Goal: Information Seeking & Learning: Learn about a topic

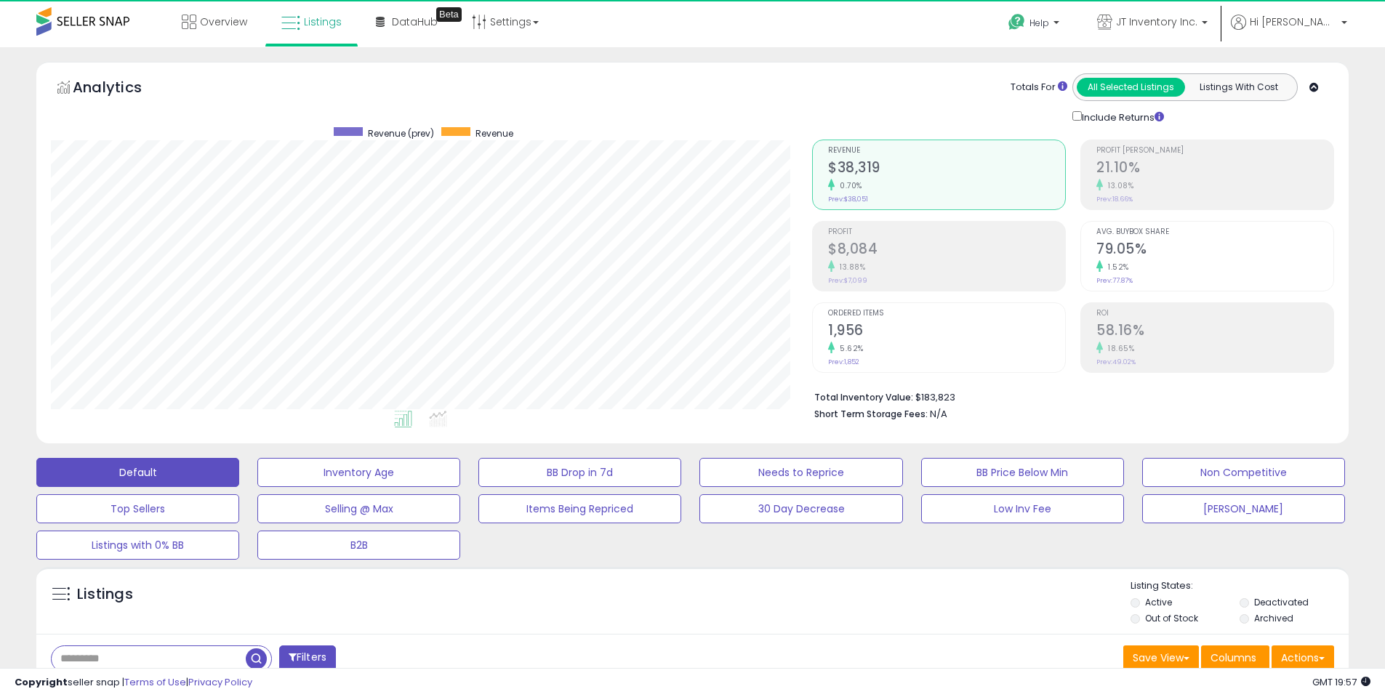
scroll to position [298, 761]
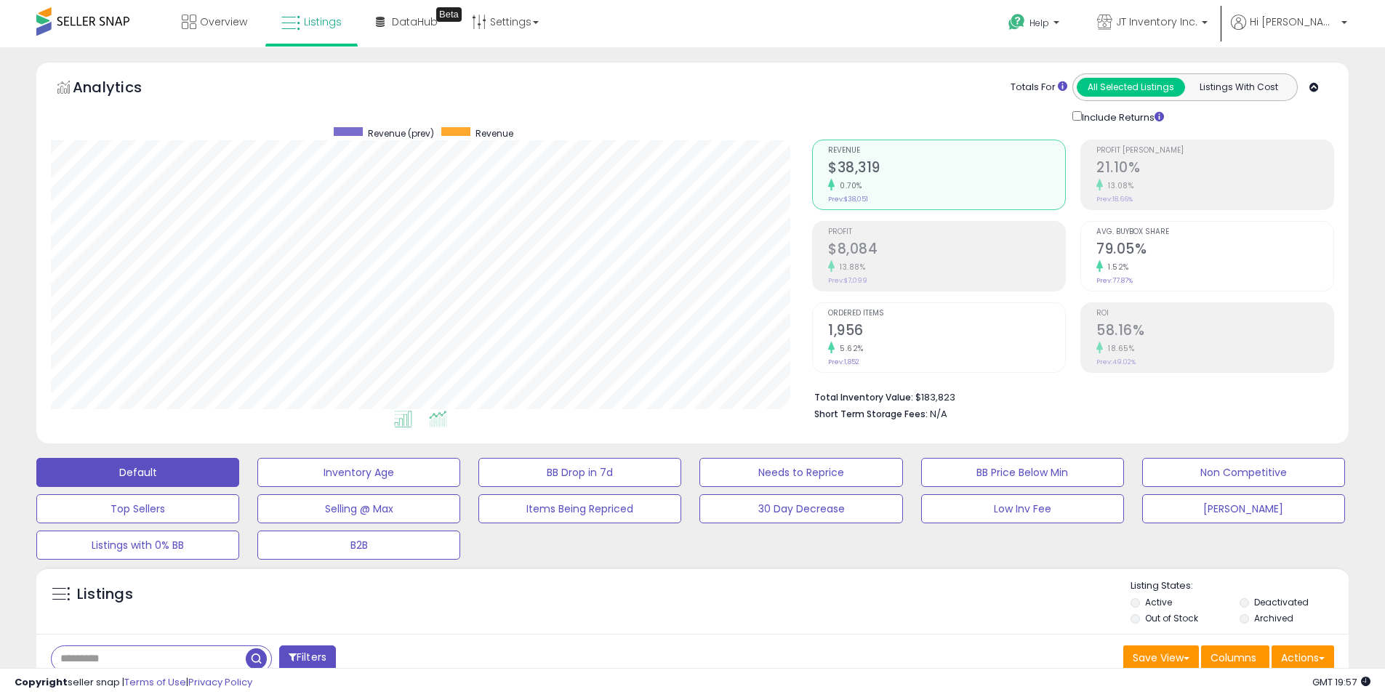
click at [444, 419] on icon at bounding box center [438, 419] width 18 height 17
click at [1138, 250] on h2 "79.05%" at bounding box center [1214, 251] width 237 height 20
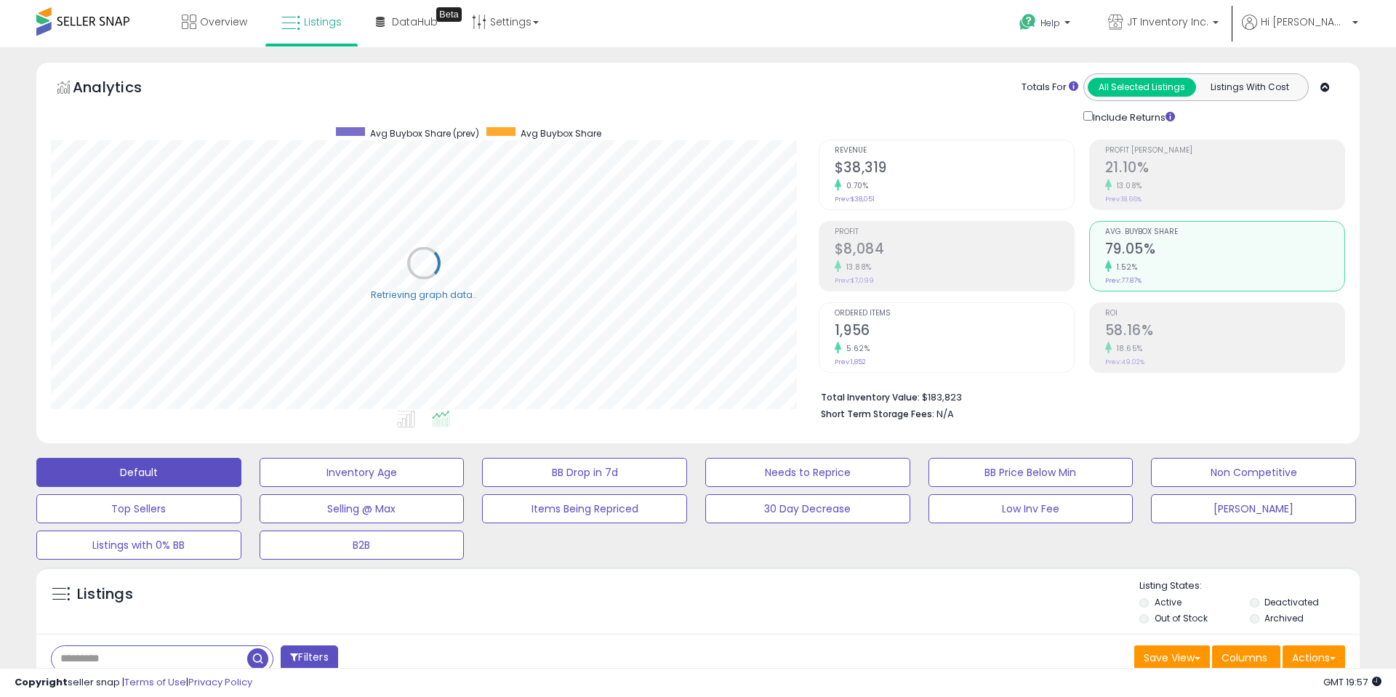
scroll to position [726635, 726172]
click at [849, 177] on h2 "$38,319" at bounding box center [946, 169] width 237 height 20
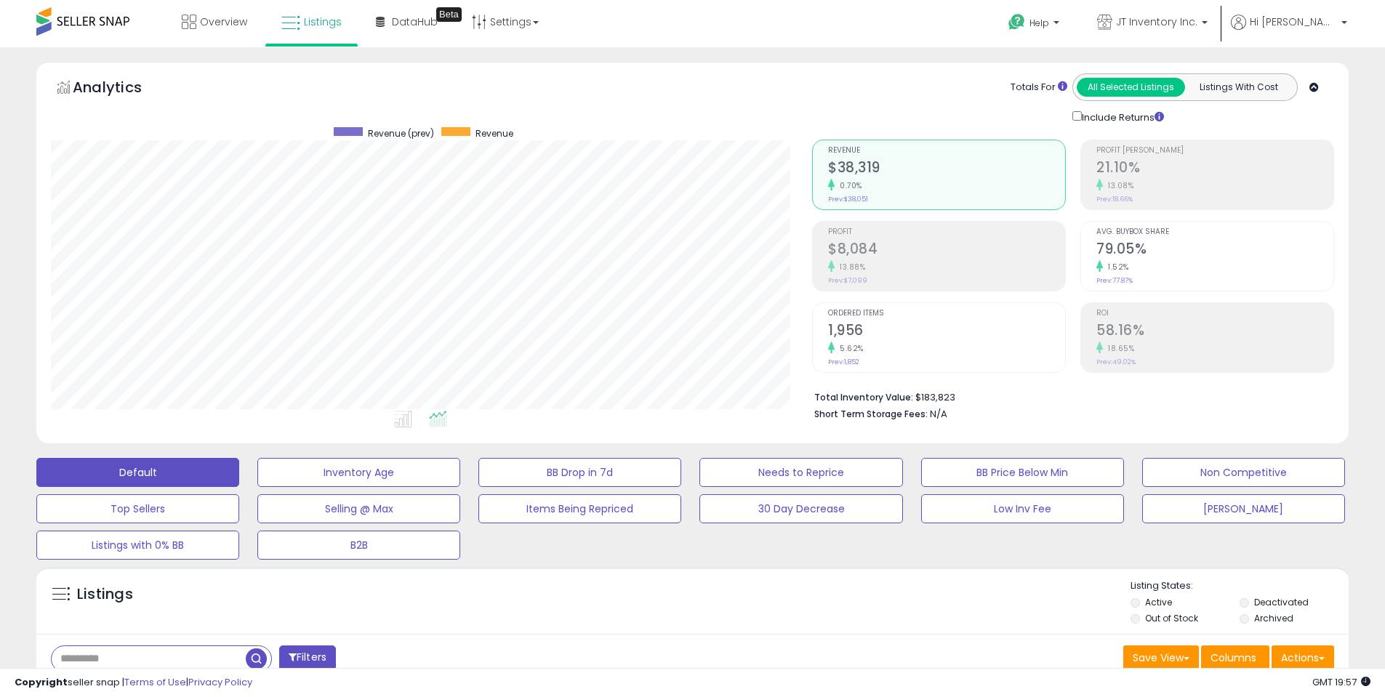
click at [734, 102] on div "Analytics Totals For All Selected Listings Listings With Cost Include Returns" at bounding box center [692, 99] width 1283 height 52
click at [1190, 159] on h2 "21.10%" at bounding box center [1214, 169] width 237 height 20
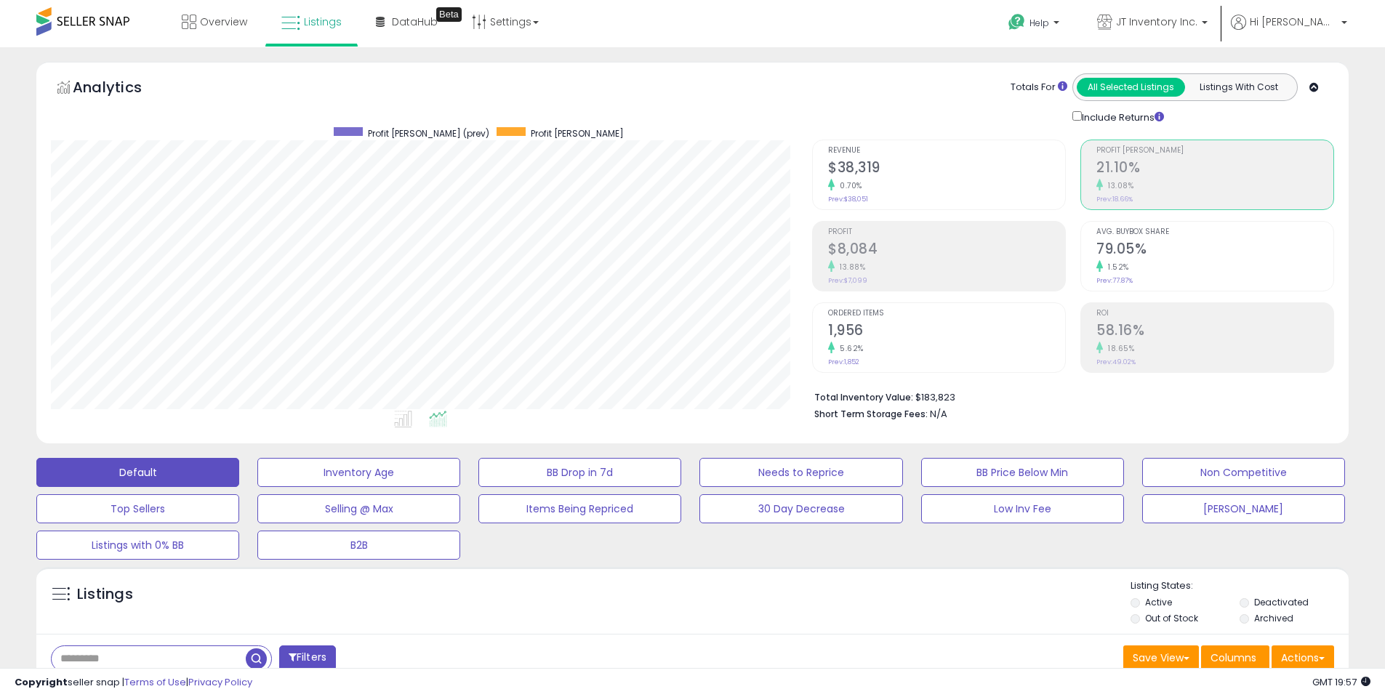
click at [959, 229] on span "Profit" at bounding box center [946, 232] width 237 height 8
click at [1228, 257] on h2 "79.05%" at bounding box center [1214, 251] width 237 height 20
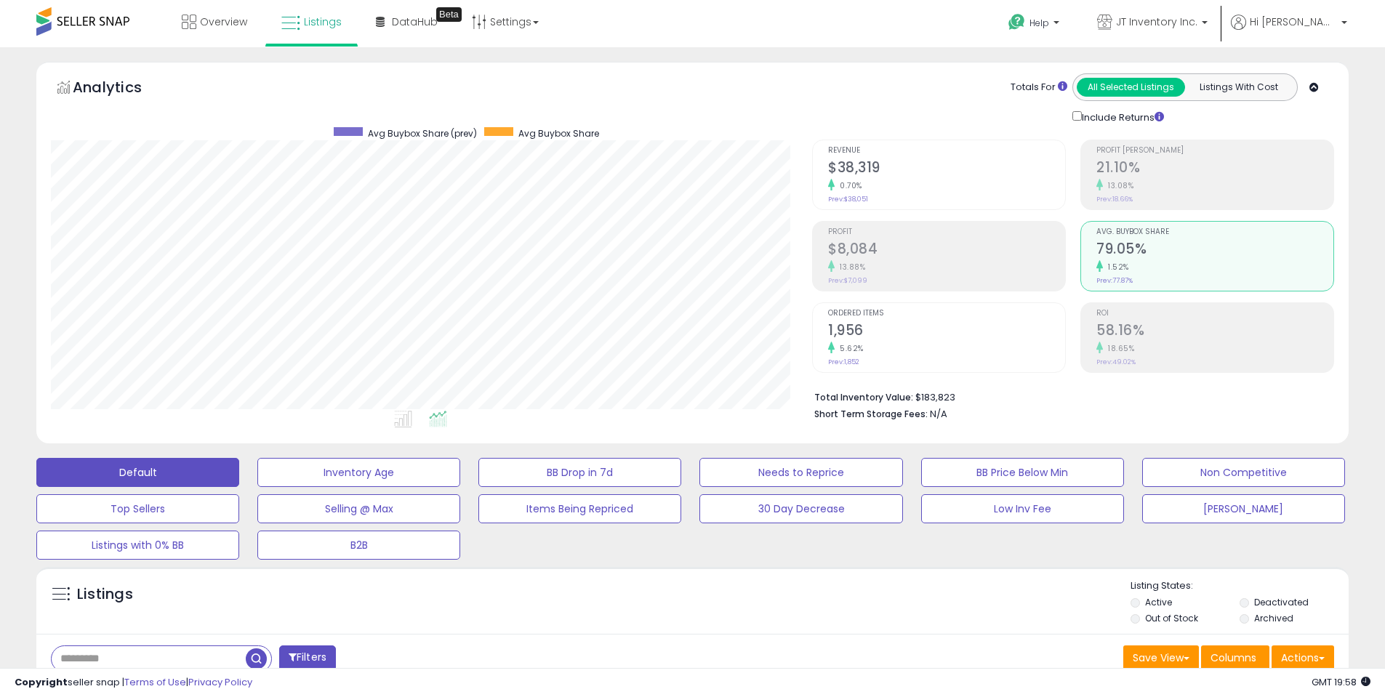
click at [942, 346] on div "5.62%" at bounding box center [946, 349] width 237 height 14
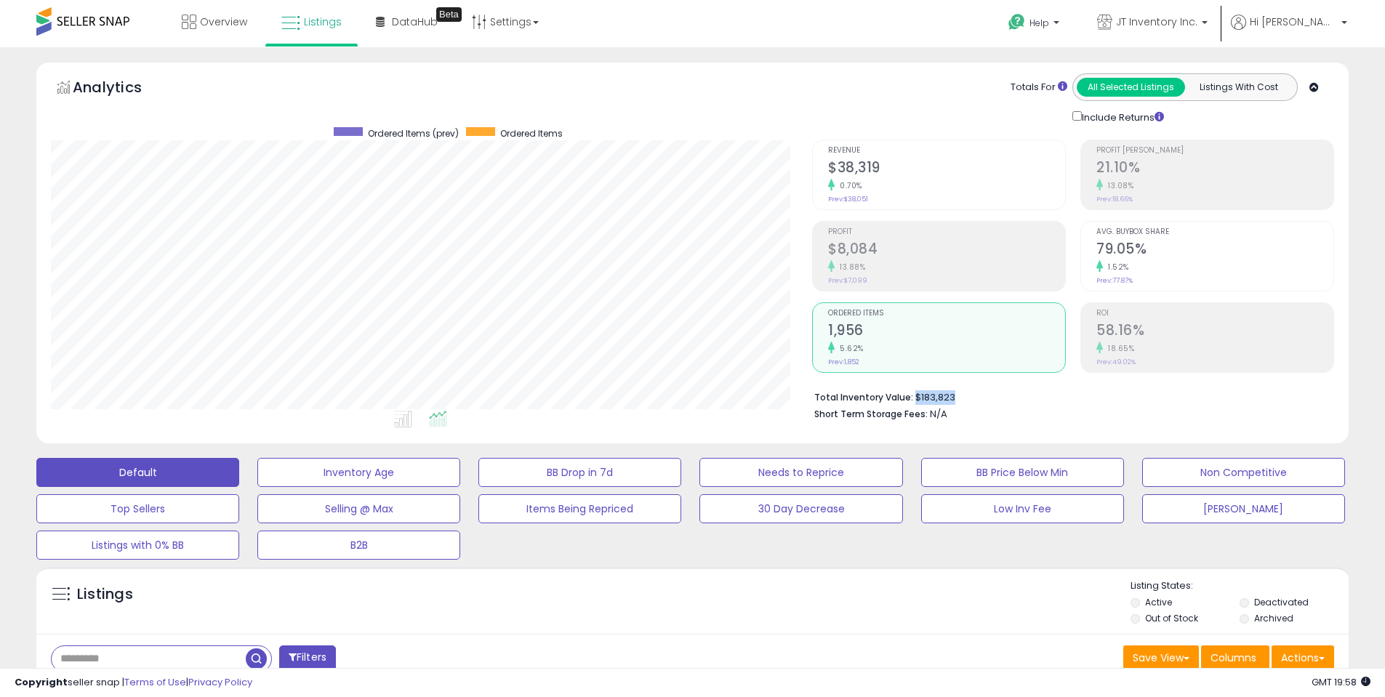
drag, startPoint x: 954, startPoint y: 400, endPoint x: 912, endPoint y: 398, distance: 41.5
click at [912, 398] on li "Total Inventory Value: $183,823" at bounding box center [1068, 395] width 509 height 17
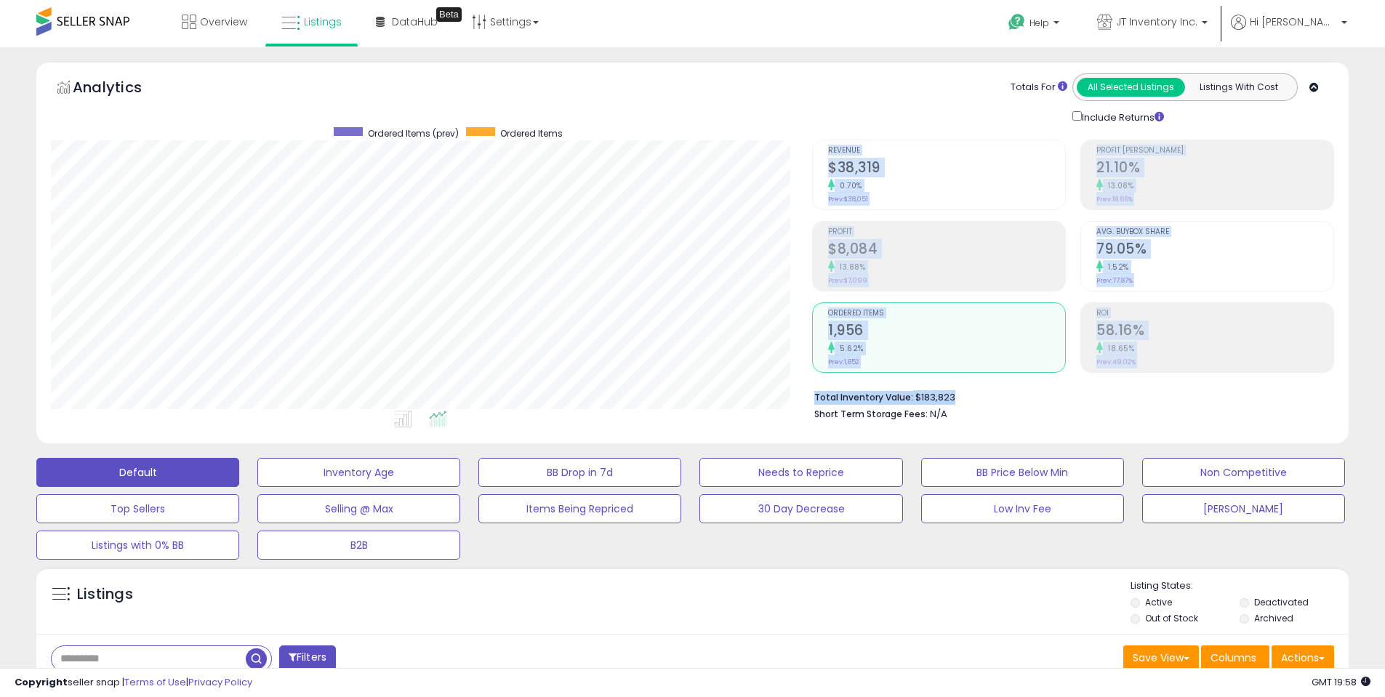
drag, startPoint x: 808, startPoint y: 398, endPoint x: 997, endPoint y: 398, distance: 188.3
click at [997, 398] on div "Retrieving aggregations.. Revenue $38,319 0.70% Prev: $38,051 Profit $8,084" at bounding box center [1073, 277] width 544 height 304
click at [997, 398] on li "Total Inventory Value: $183,823" at bounding box center [1068, 395] width 509 height 17
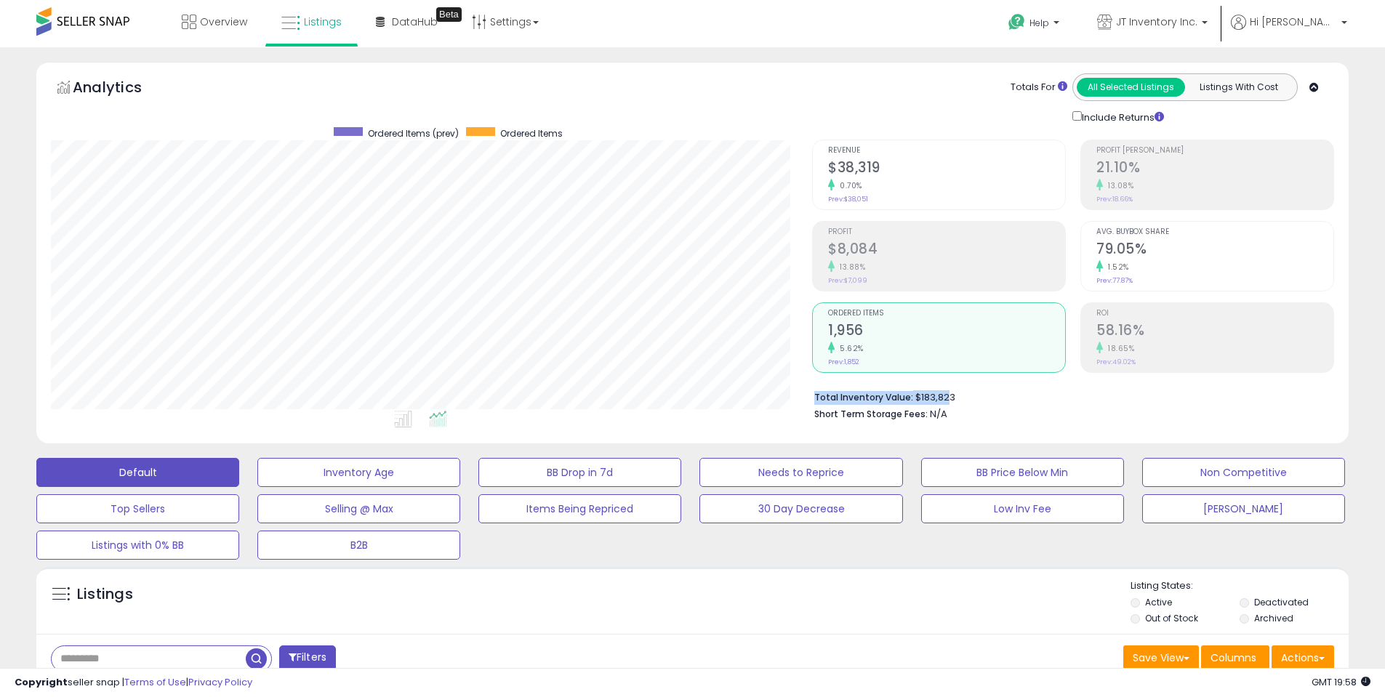
drag, startPoint x: 948, startPoint y: 398, endPoint x: 813, endPoint y: 399, distance: 134.5
click at [813, 399] on div "Total Inventory Value: $183,823 Short Term Storage Fees: N/A" at bounding box center [1073, 401] width 522 height 56
drag, startPoint x: 816, startPoint y: 393, endPoint x: 1000, endPoint y: 396, distance: 184.7
click at [1000, 396] on li "Total Inventory Value: $183,823" at bounding box center [1068, 395] width 509 height 17
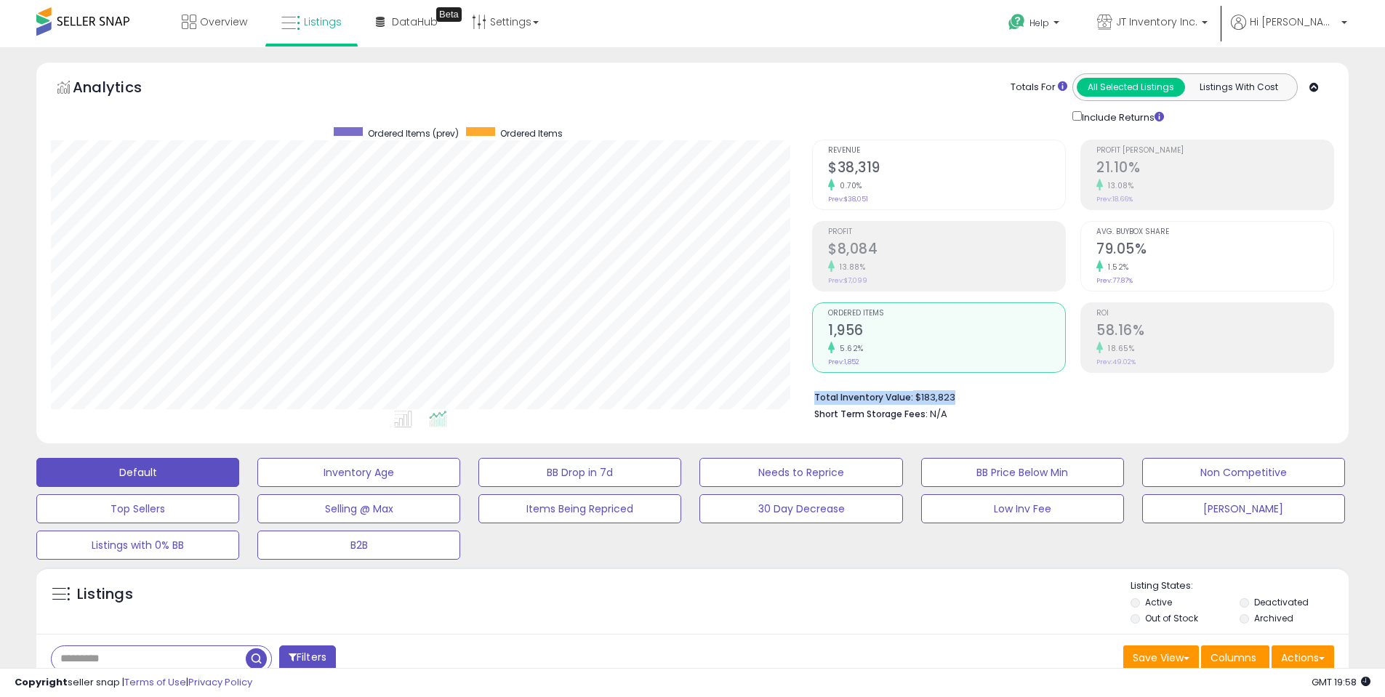
click at [1000, 396] on li "Total Inventory Value: $183,823" at bounding box center [1068, 395] width 509 height 17
click at [772, 77] on div "Analytics Totals For All Selected Listings Listings With Cost Include Returns" at bounding box center [692, 99] width 1283 height 52
click at [1164, 333] on h2 "58.16%" at bounding box center [1214, 332] width 237 height 20
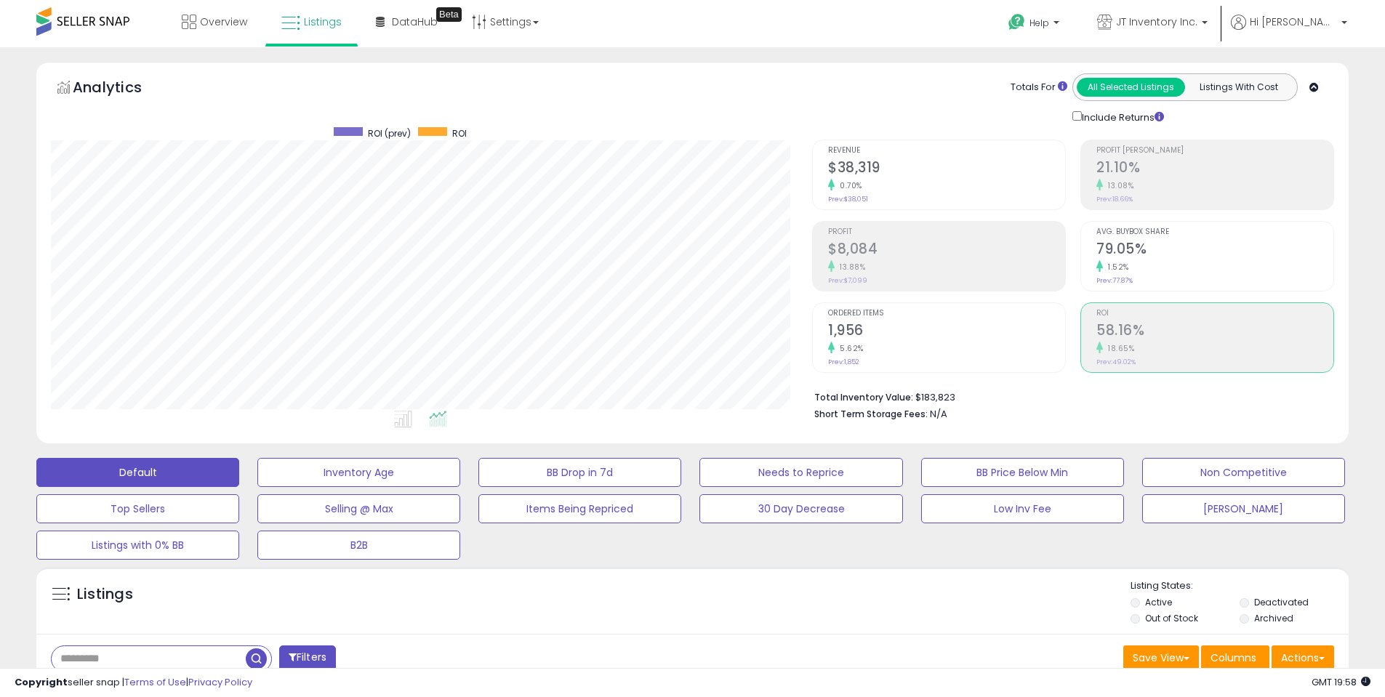
click at [820, 105] on div "Totals For All Selected Listings Listings With Cost Include Returns" at bounding box center [1067, 99] width 511 height 52
click at [790, 106] on div "Analytics Totals For All Selected Listings Listings With Cost Include Returns" at bounding box center [692, 99] width 1283 height 52
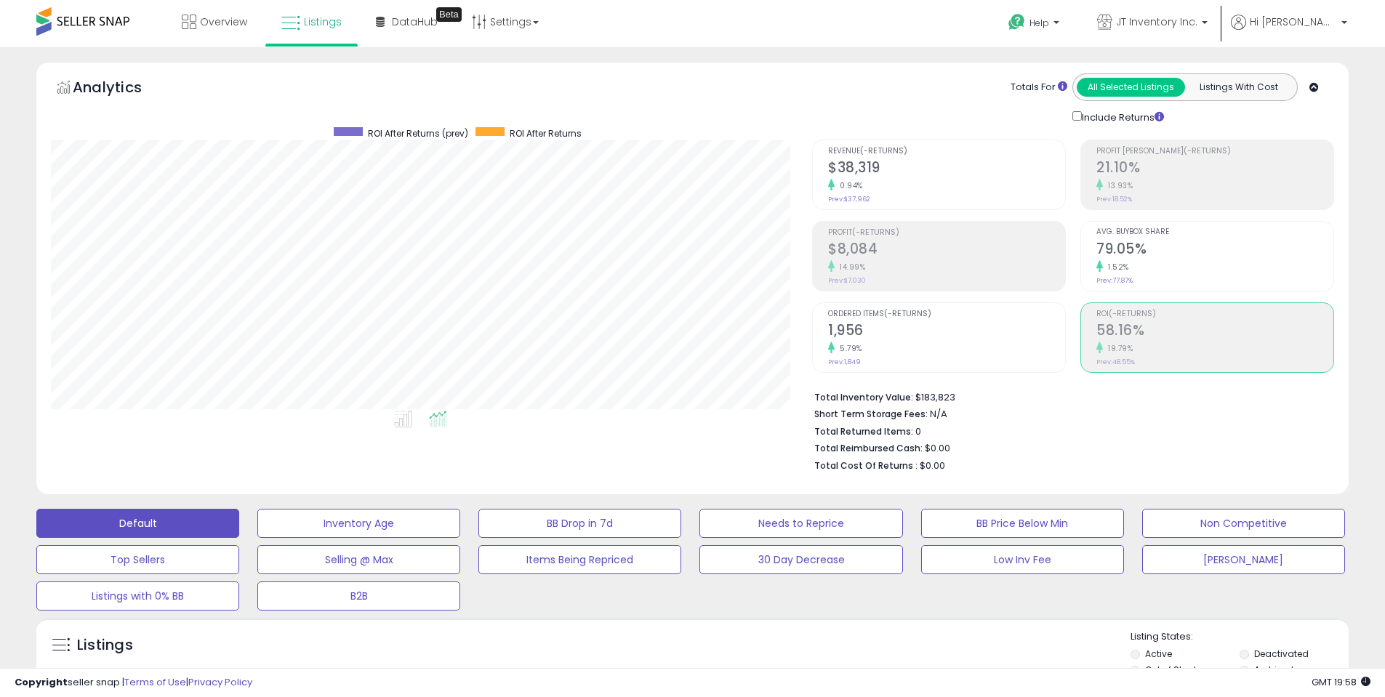
click at [943, 102] on div "Totals For All Selected Listings Listings With Cost Include Returns" at bounding box center [1067, 99] width 511 height 52
click at [1231, 87] on button "Listings With Cost" at bounding box center [1238, 87] width 108 height 19
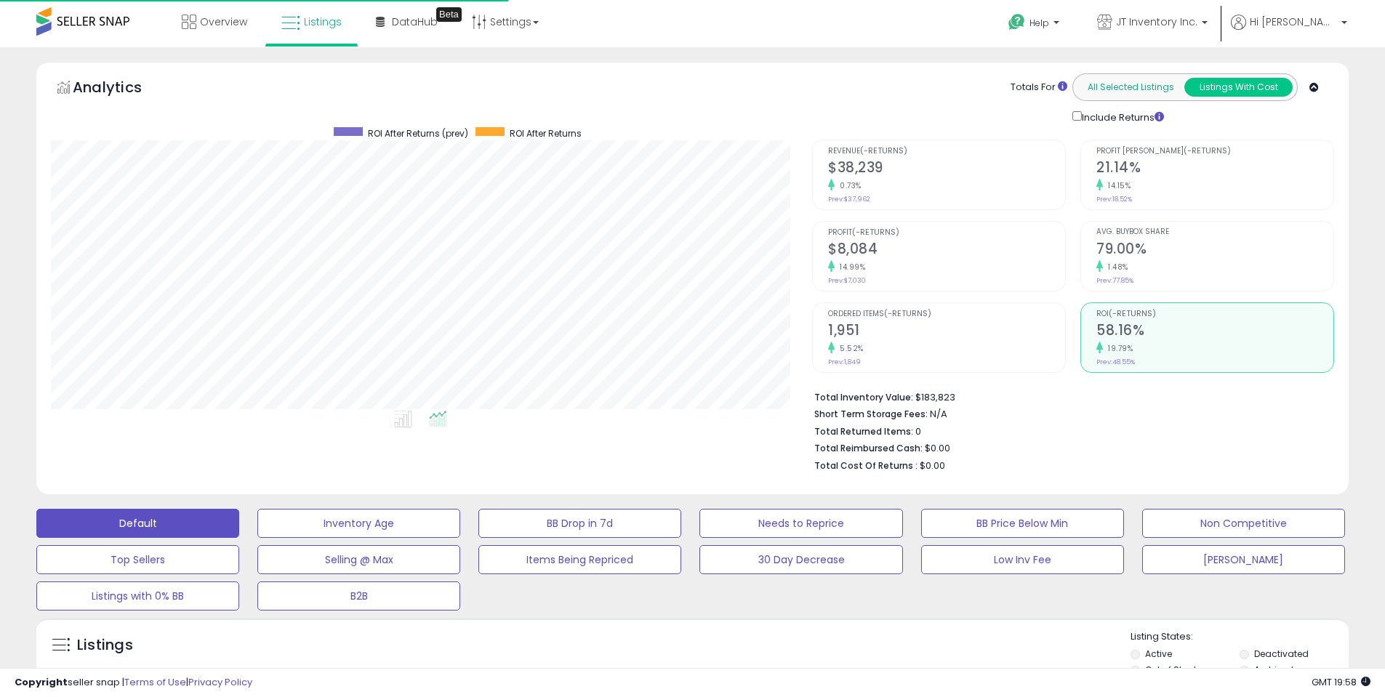
scroll to position [298, 761]
click at [1139, 89] on button "All Selected Listings" at bounding box center [1131, 87] width 108 height 19
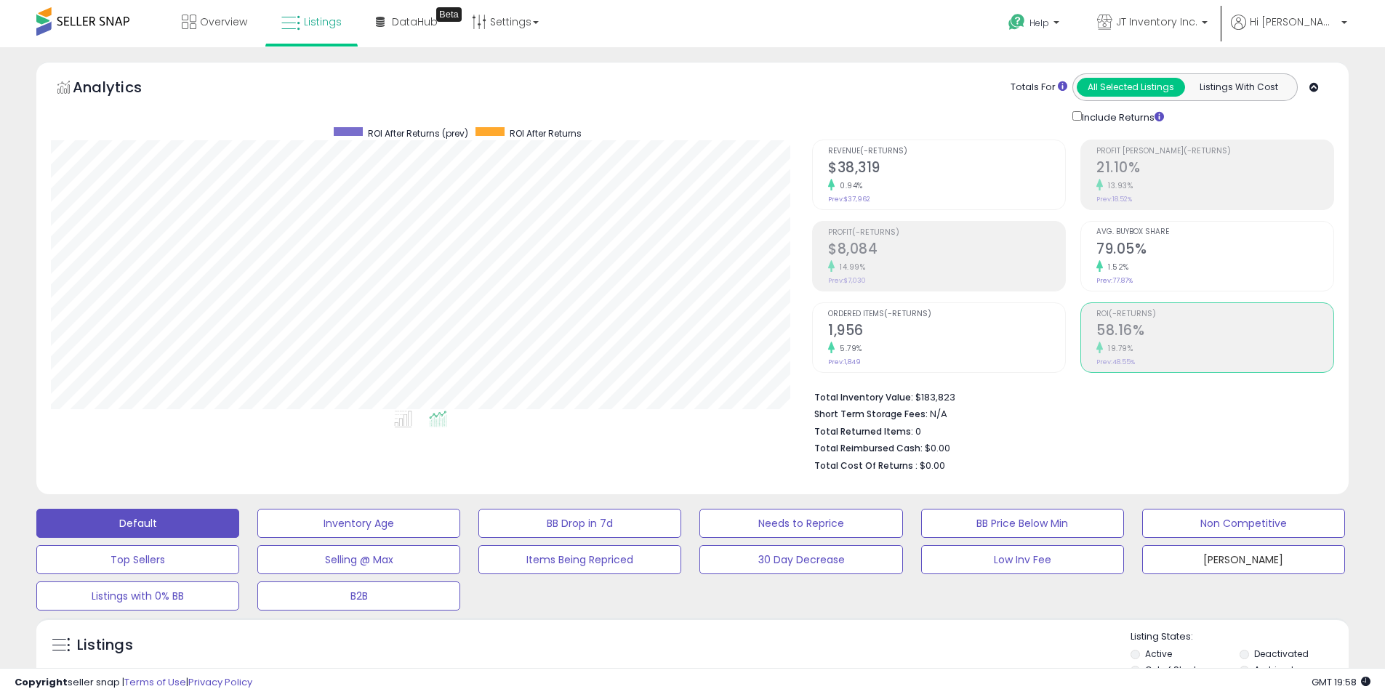
click at [1262, 563] on button "[PERSON_NAME]" at bounding box center [1243, 559] width 203 height 29
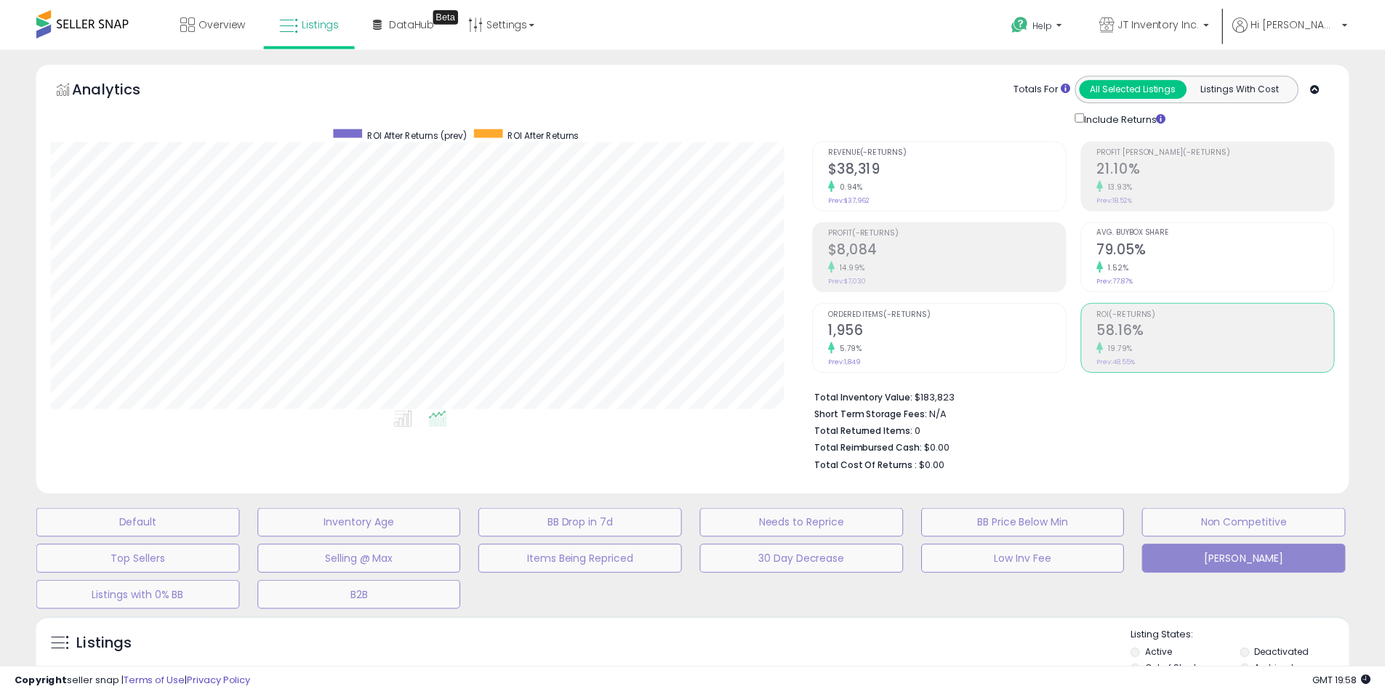
scroll to position [298, 768]
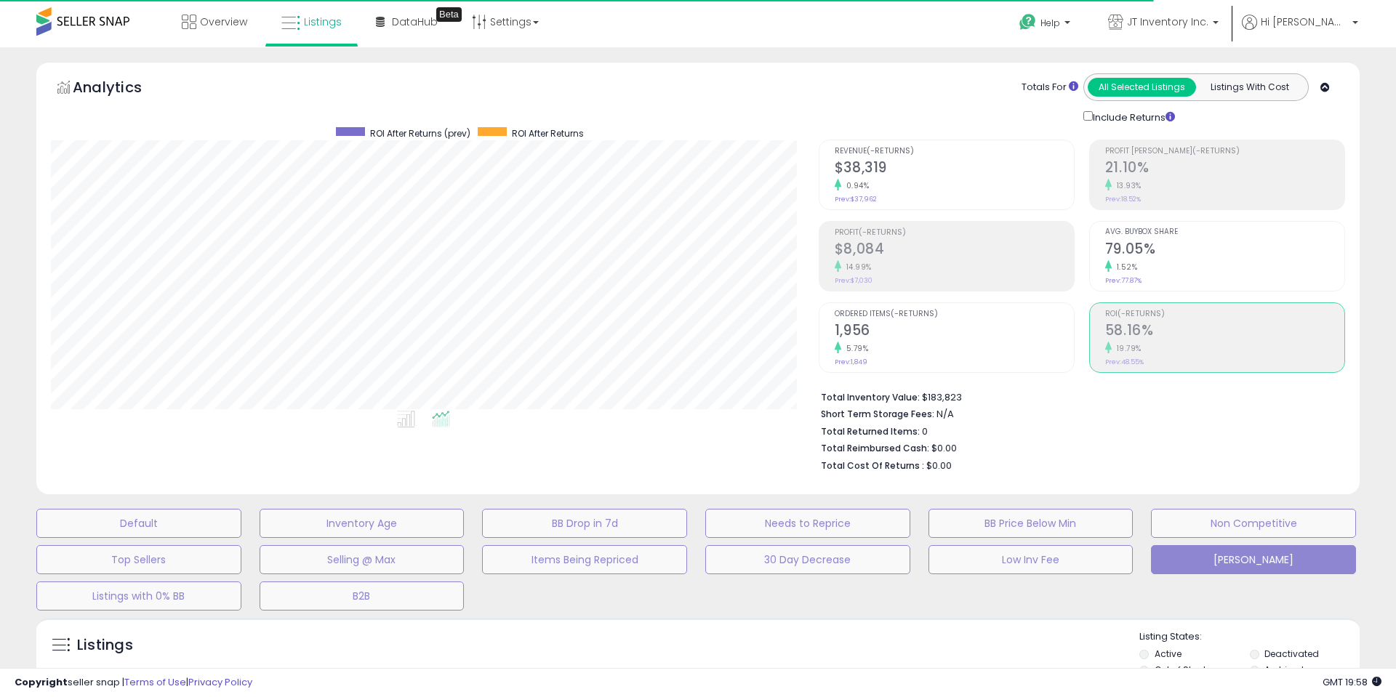
type input "******"
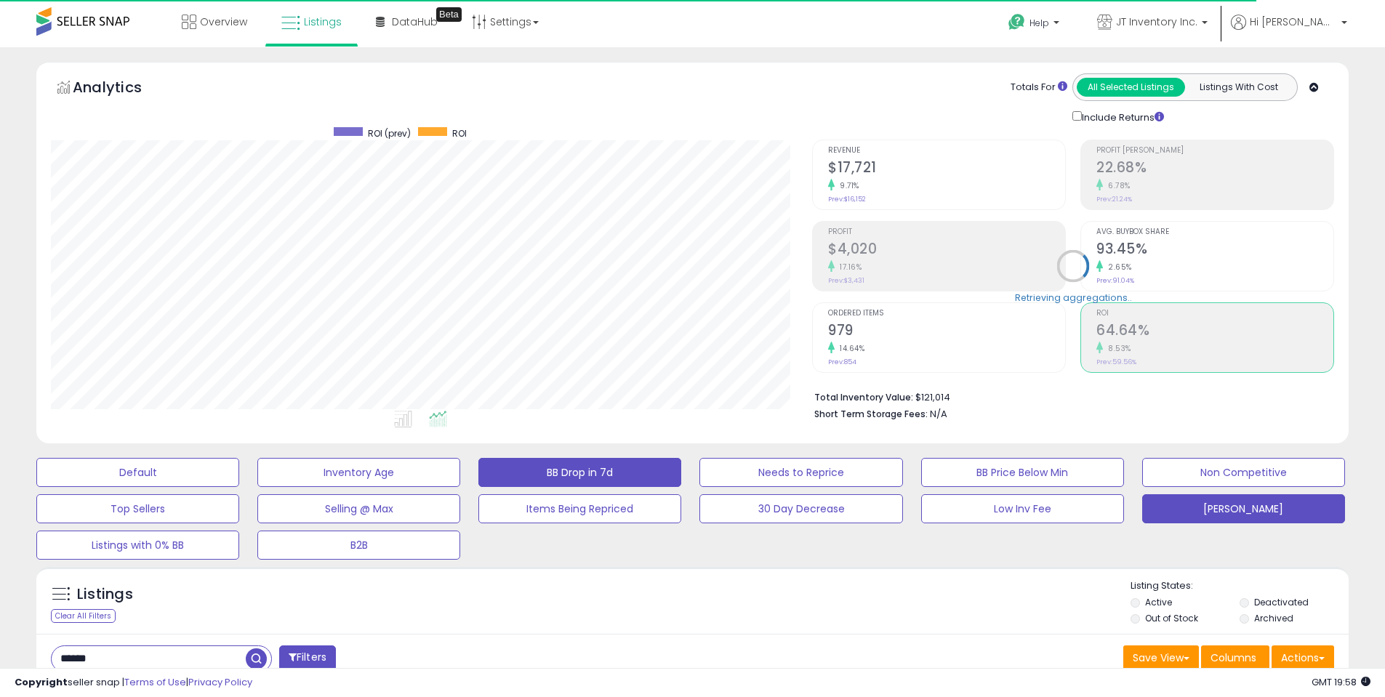
scroll to position [0, 0]
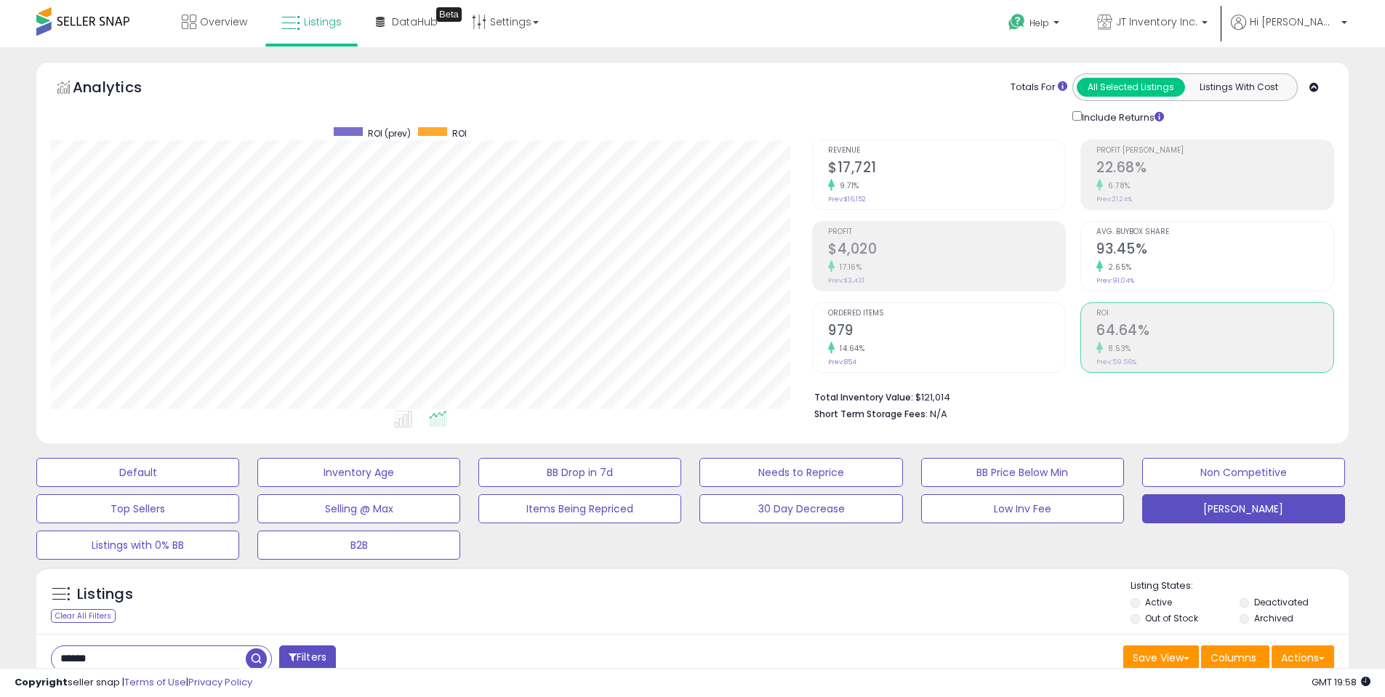
click at [1172, 254] on h2 "93.45%" at bounding box center [1214, 251] width 237 height 20
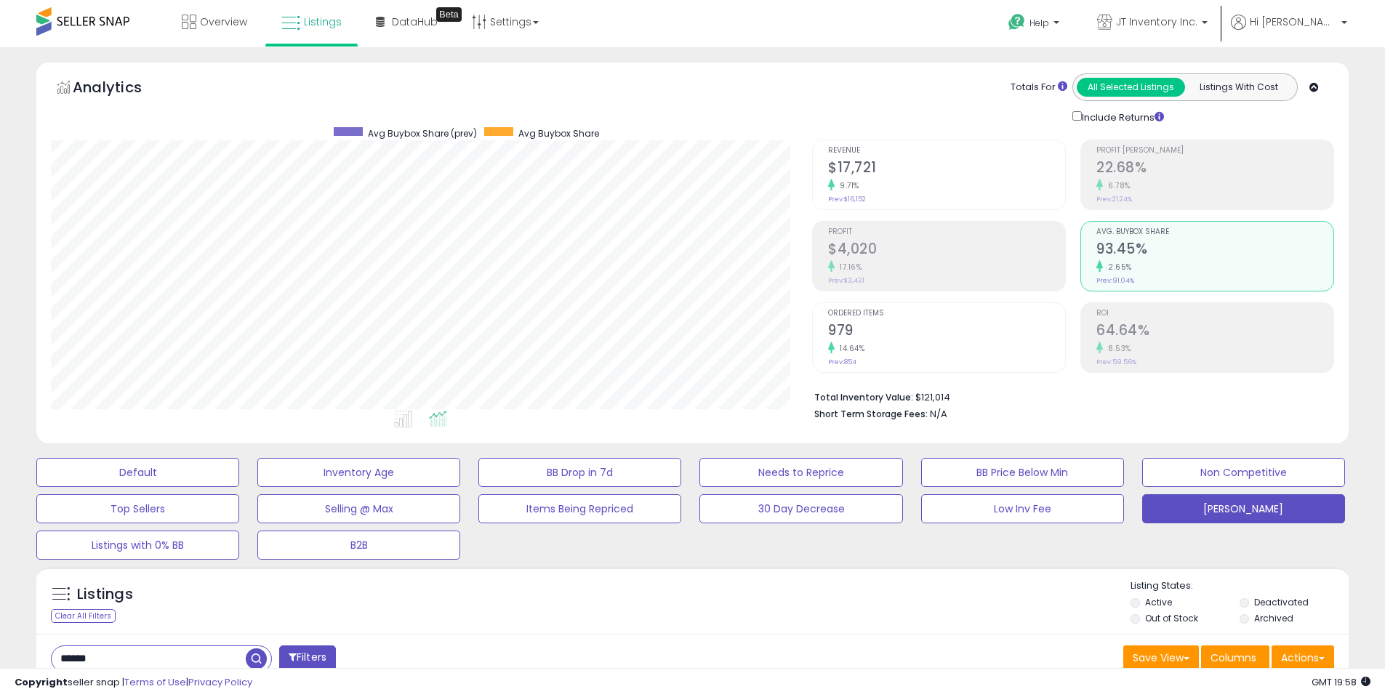
click at [916, 158] on div "Revenue $17,721 9.71% Prev: $16,152" at bounding box center [946, 172] width 237 height 65
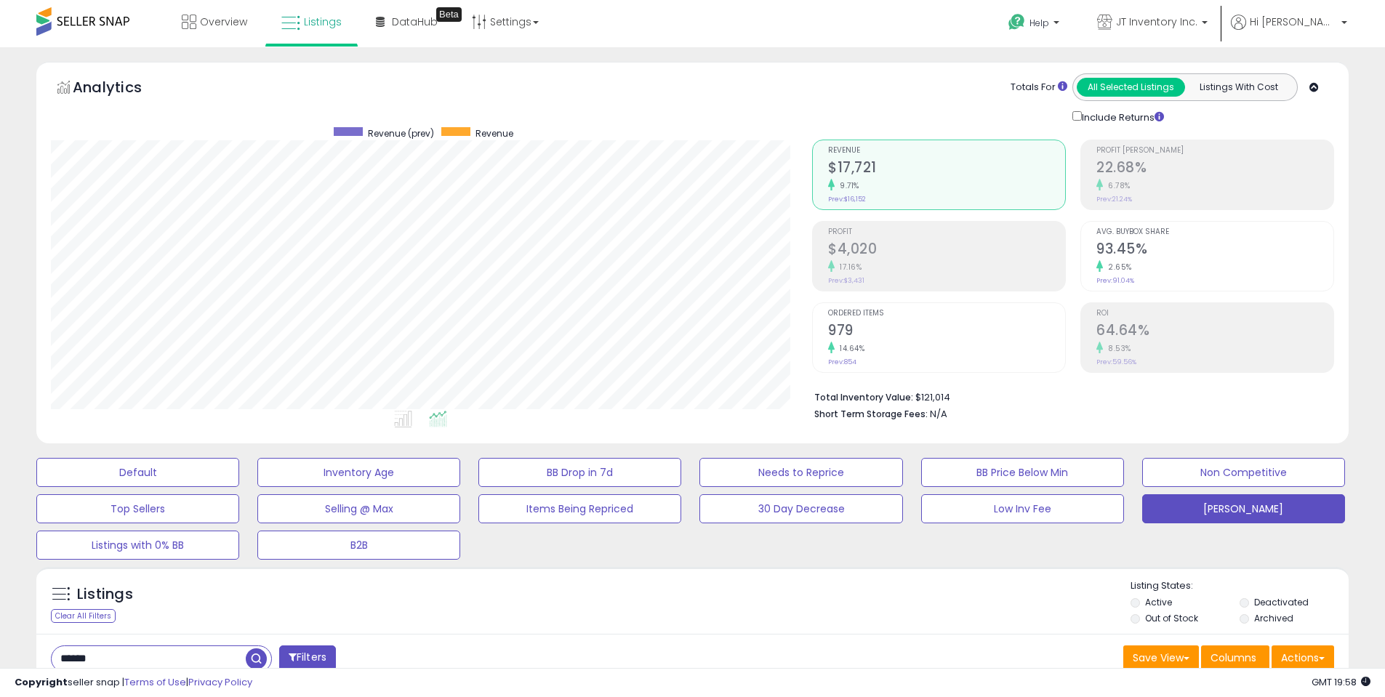
click at [691, 117] on div "Analytics Totals For All Selected Listings Listings With Cost Include Returns" at bounding box center [692, 99] width 1283 height 52
click at [403, 418] on icon at bounding box center [403, 419] width 18 height 17
click at [446, 422] on icon at bounding box center [438, 419] width 18 height 17
click at [1143, 171] on h2 "22.68%" at bounding box center [1214, 169] width 237 height 20
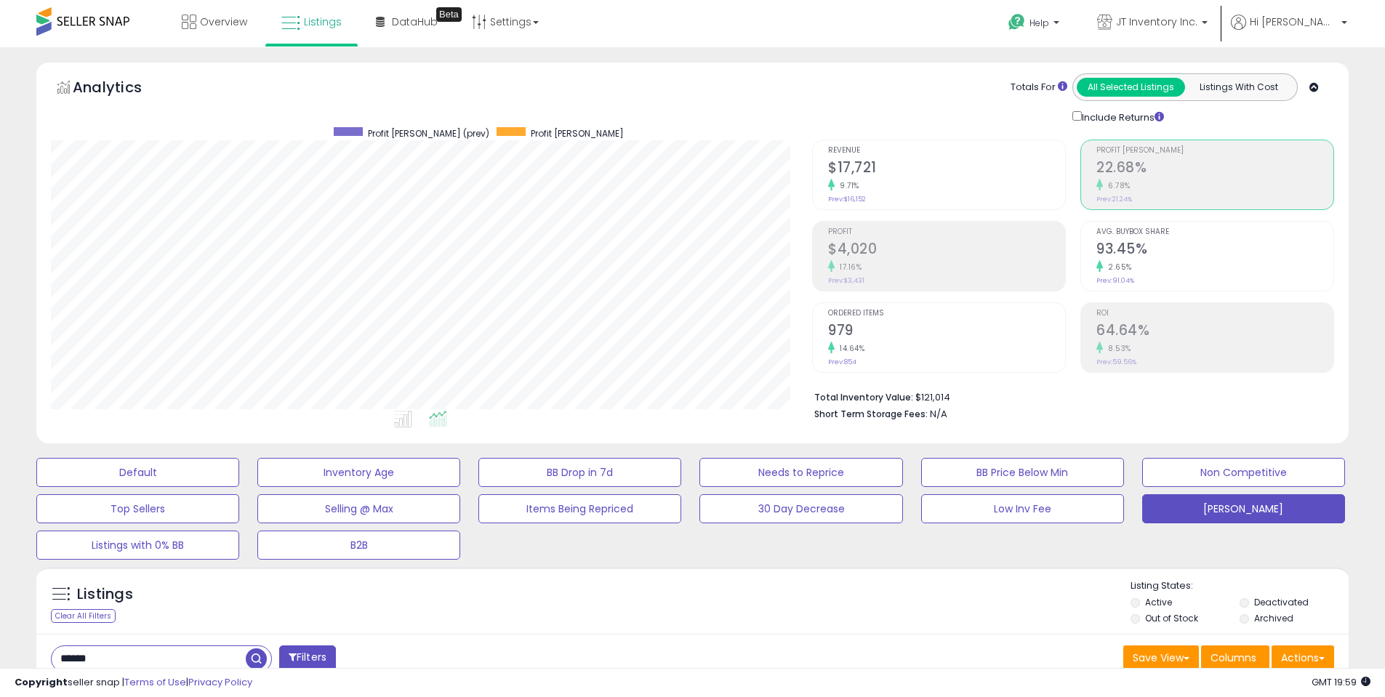
click at [931, 171] on h2 "$17,721" at bounding box center [946, 169] width 237 height 20
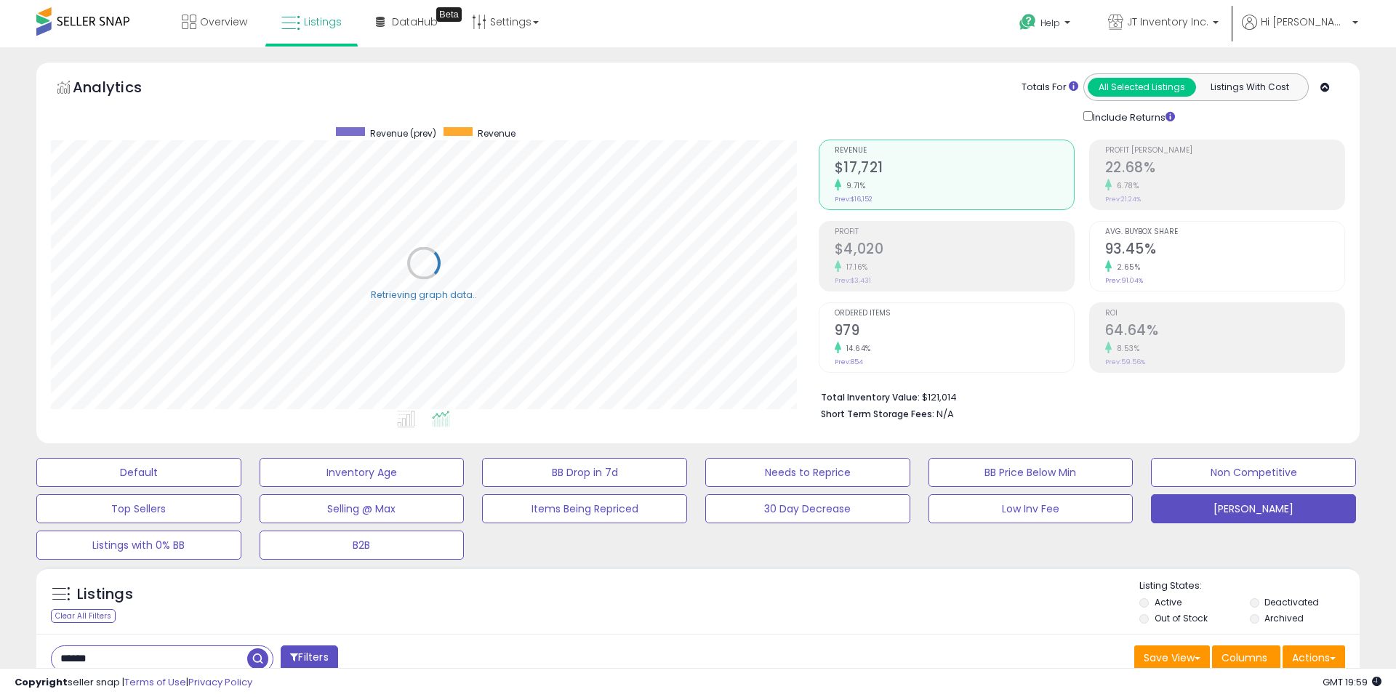
click at [912, 242] on h2 "$4,020" at bounding box center [954, 251] width 239 height 20
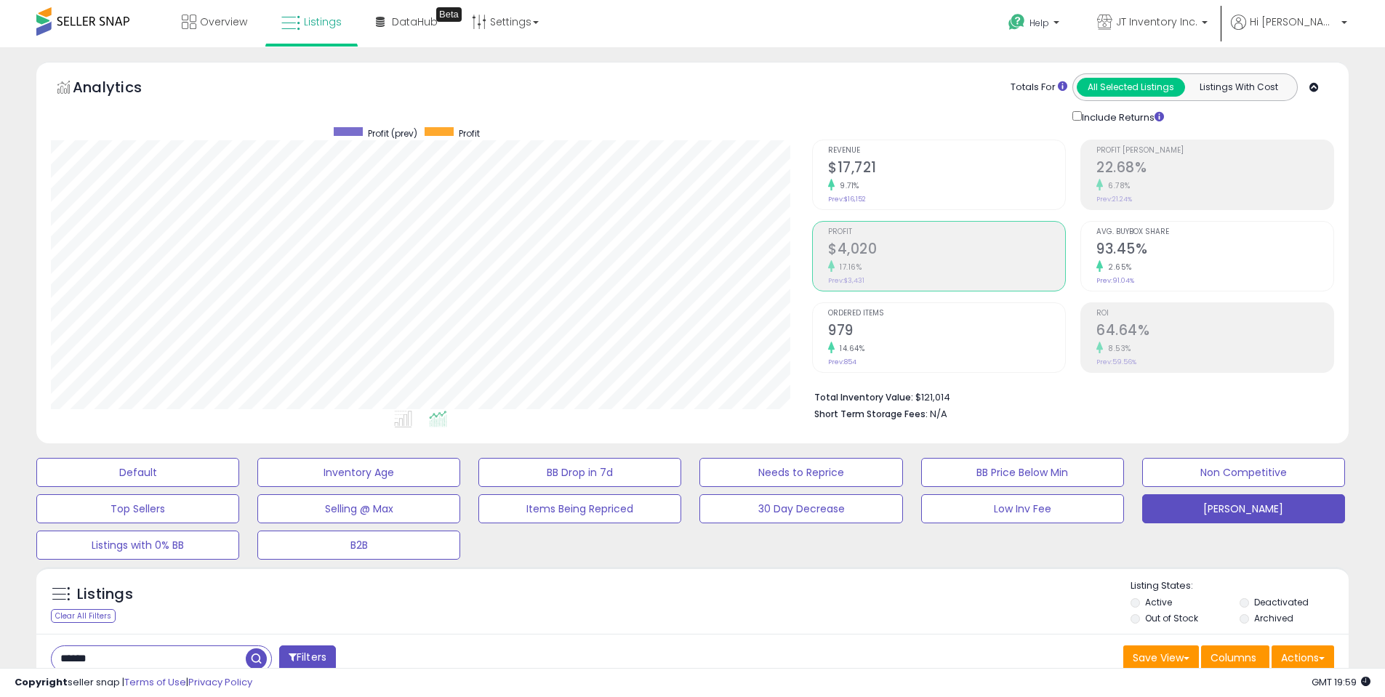
click at [1175, 259] on h2 "93.45%" at bounding box center [1214, 251] width 237 height 20
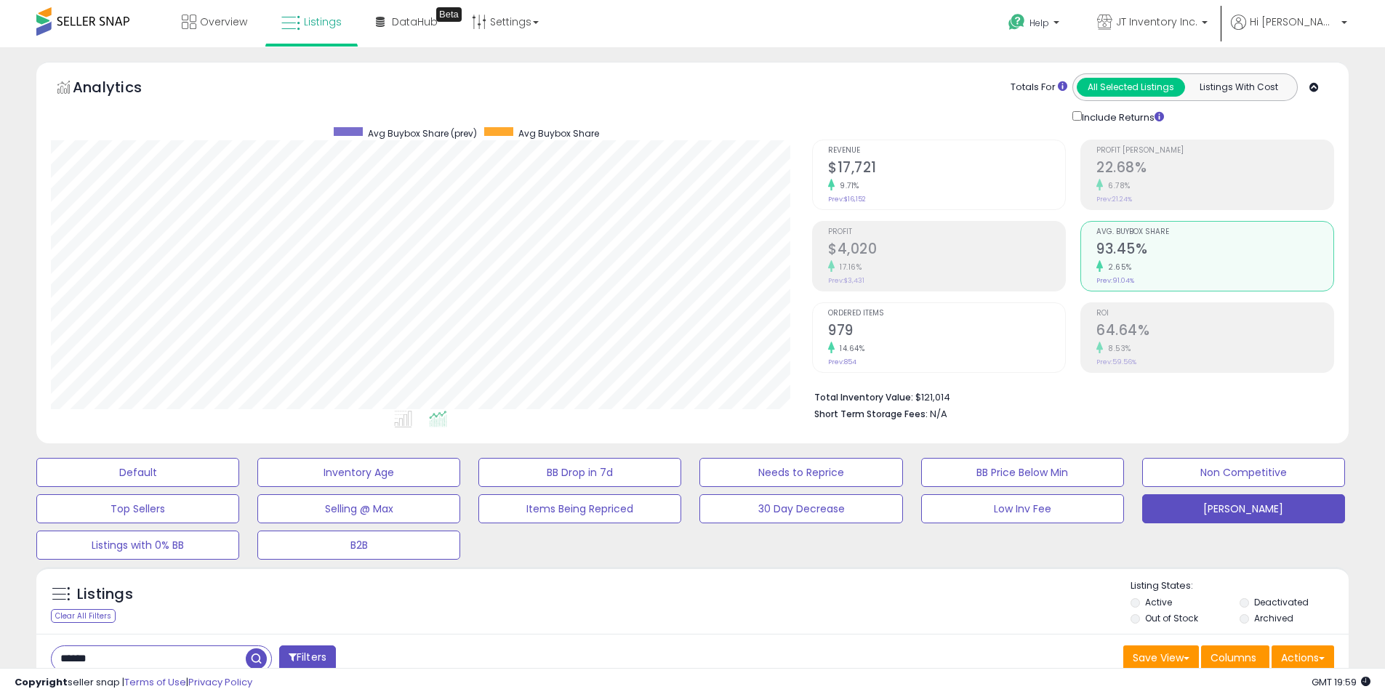
click at [925, 259] on h2 "$4,020" at bounding box center [946, 251] width 237 height 20
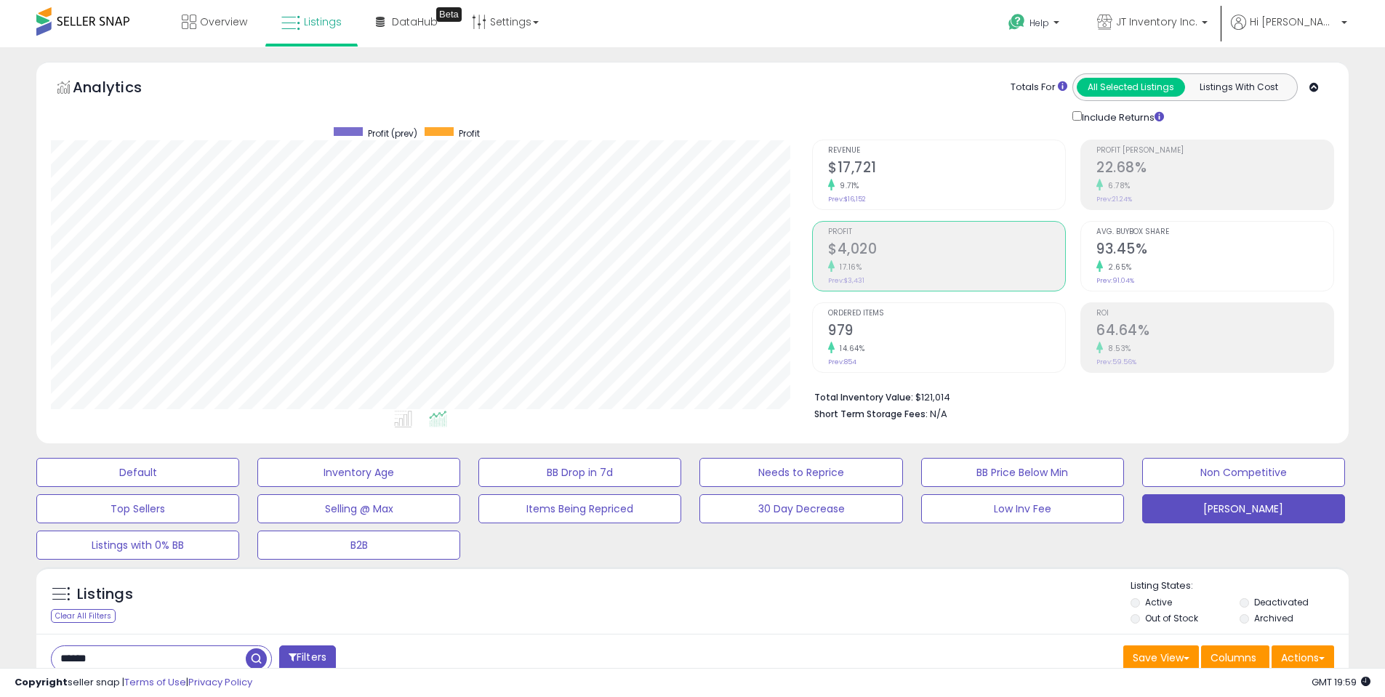
click at [910, 196] on div "Revenue $17,721 9.71% Prev: $16,152" at bounding box center [946, 172] width 237 height 65
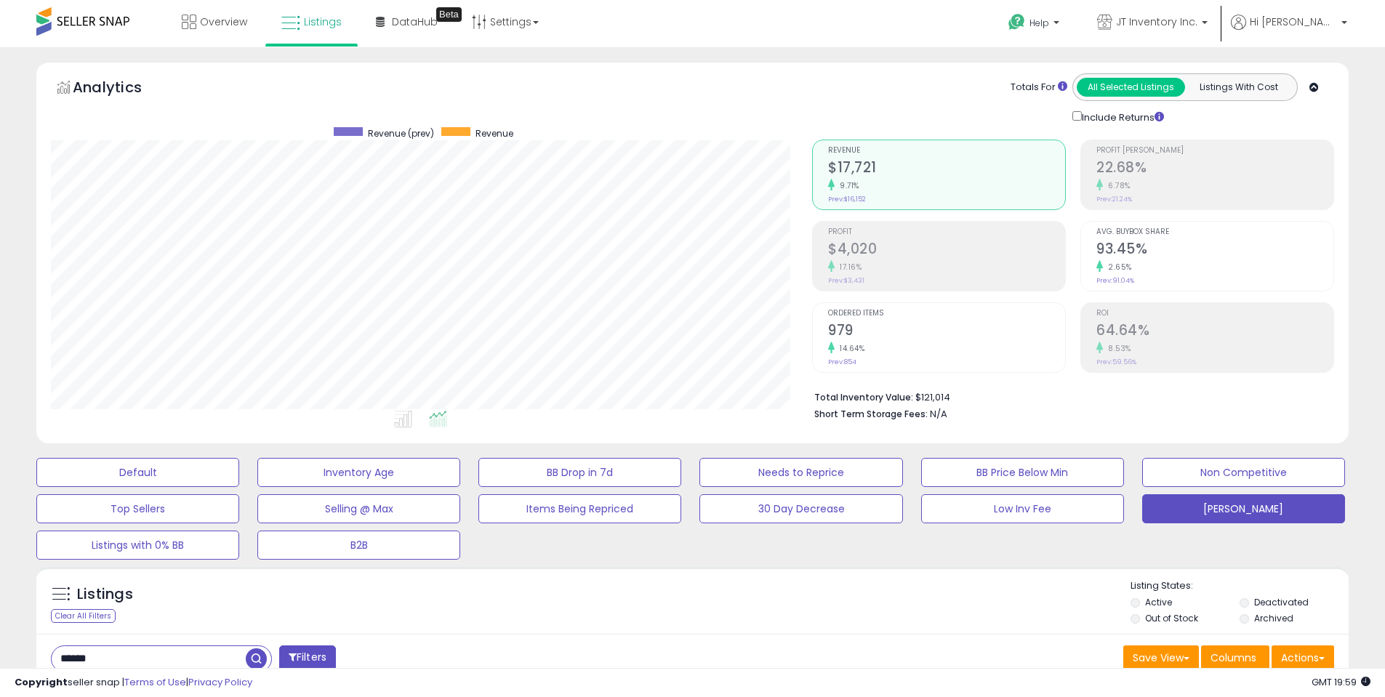
click at [898, 331] on h2 "979" at bounding box center [946, 332] width 237 height 20
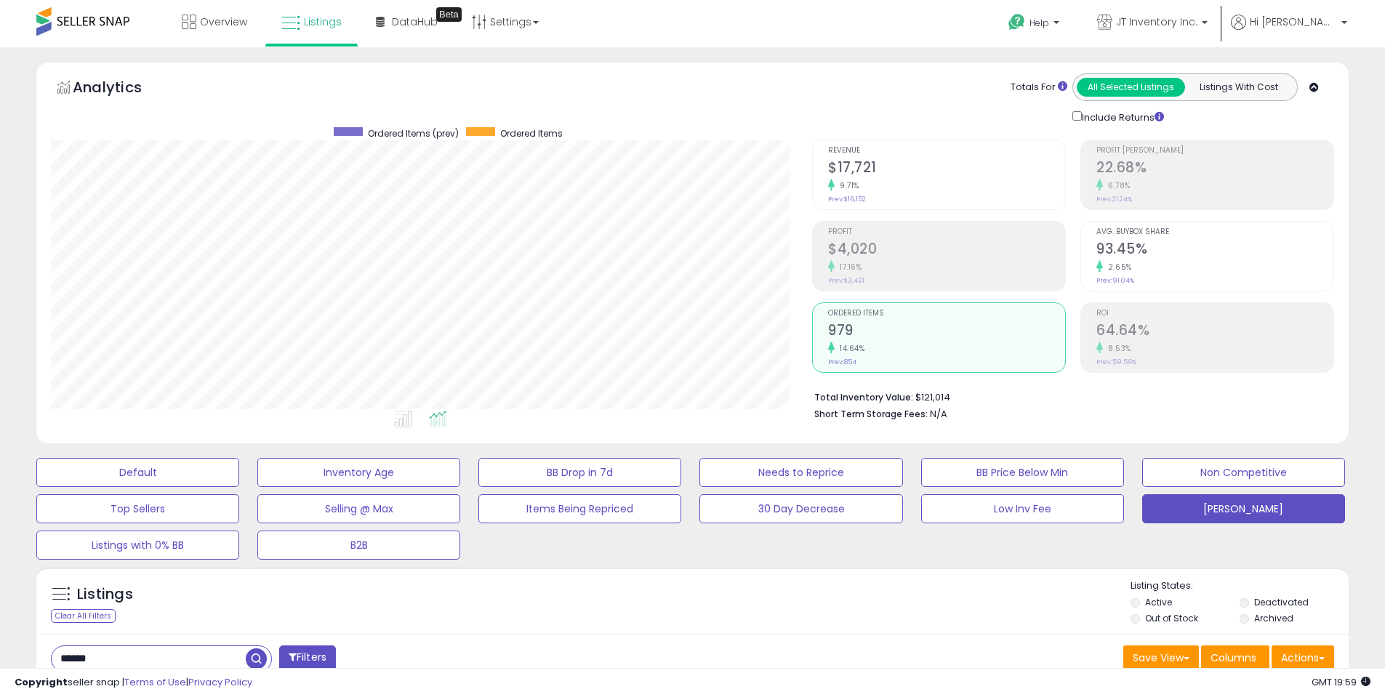
click at [1118, 327] on h2 "64.64%" at bounding box center [1214, 332] width 237 height 20
